Goal: Find specific page/section: Find specific page/section

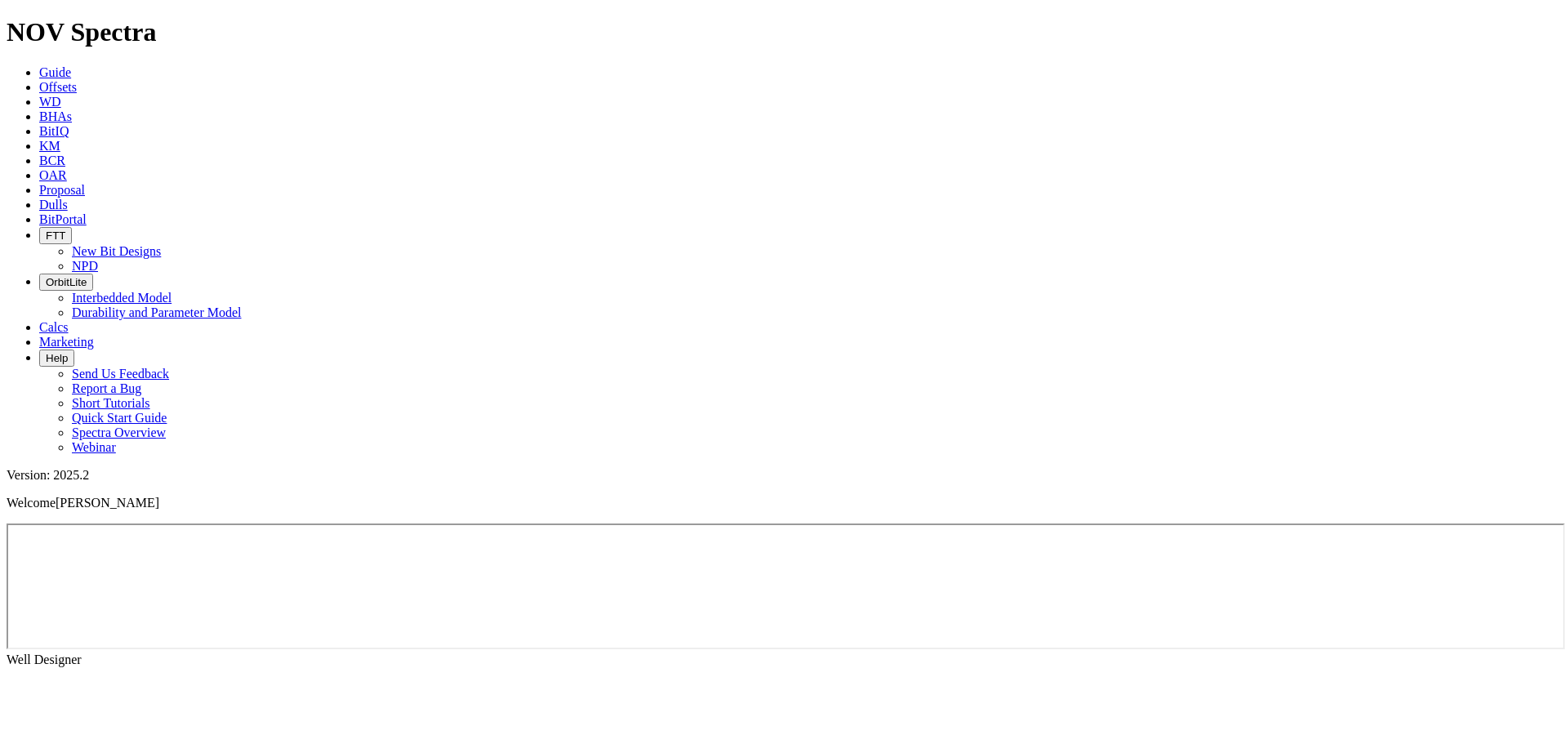
click at [39, 80] on icon at bounding box center [39, 87] width 0 height 14
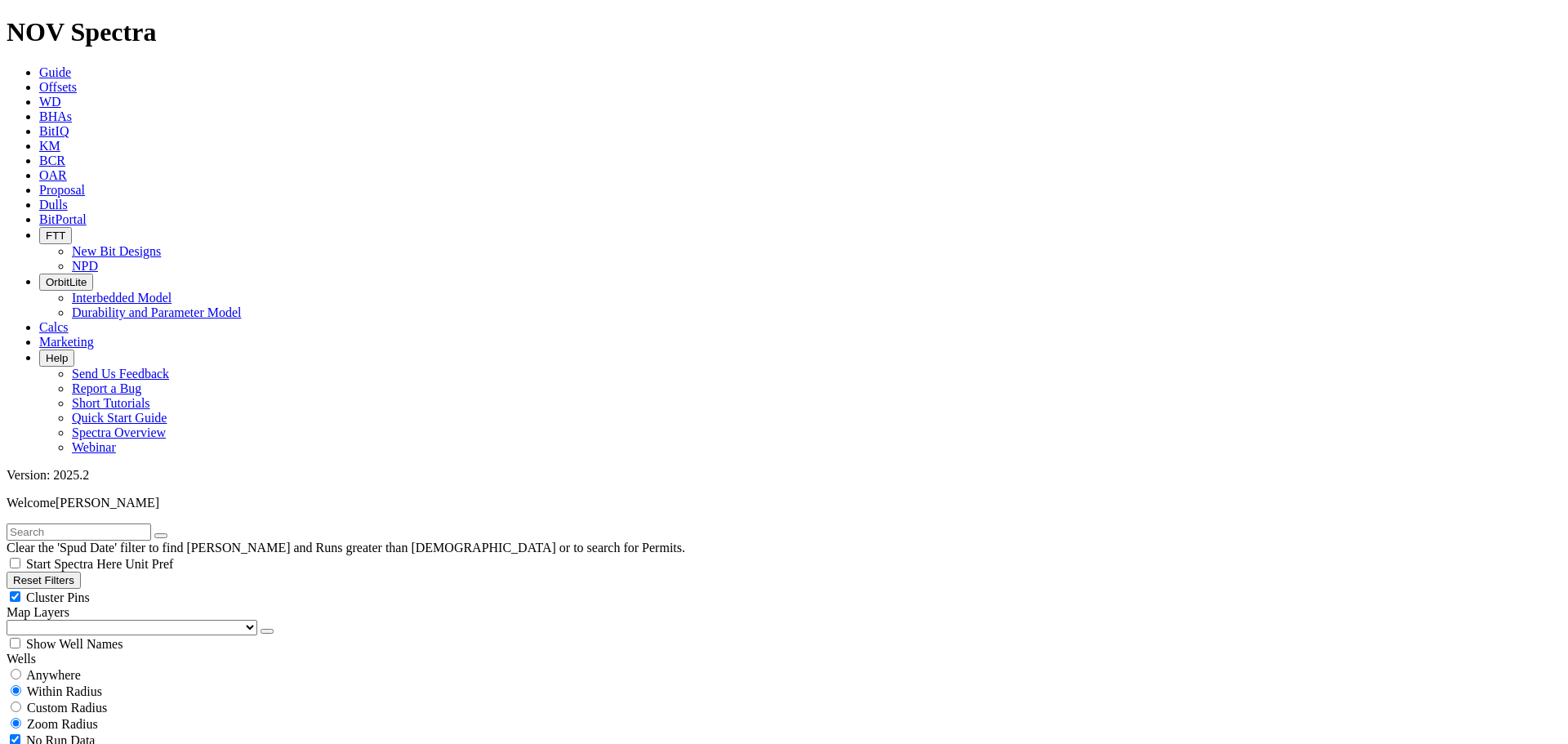
click at [129, 524] on input "text" at bounding box center [78, 532] width 144 height 17
paste input "• [PERSON_NAME] 9E 105H"
type input "• [PERSON_NAME] 9E 105H"
